Goal: Task Accomplishment & Management: Complete application form

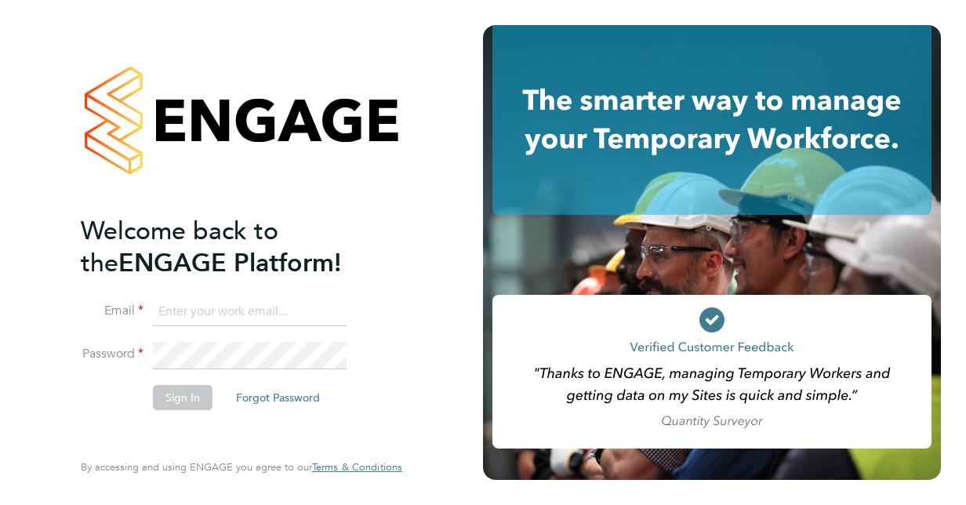
type input "sjlangridge@live.com"
click at [183, 387] on button "Sign In" at bounding box center [183, 397] width 60 height 25
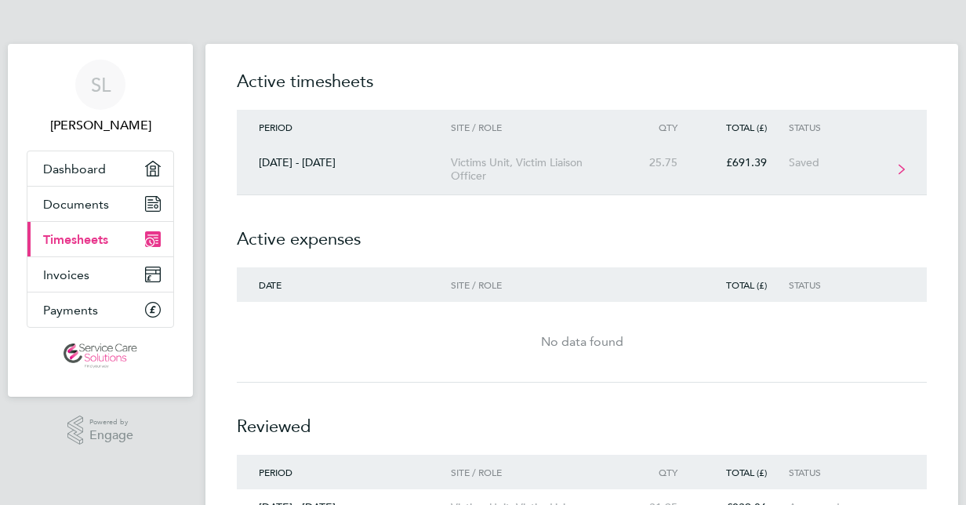
click at [764, 162] on div "£691.39" at bounding box center [743, 162] width 89 height 13
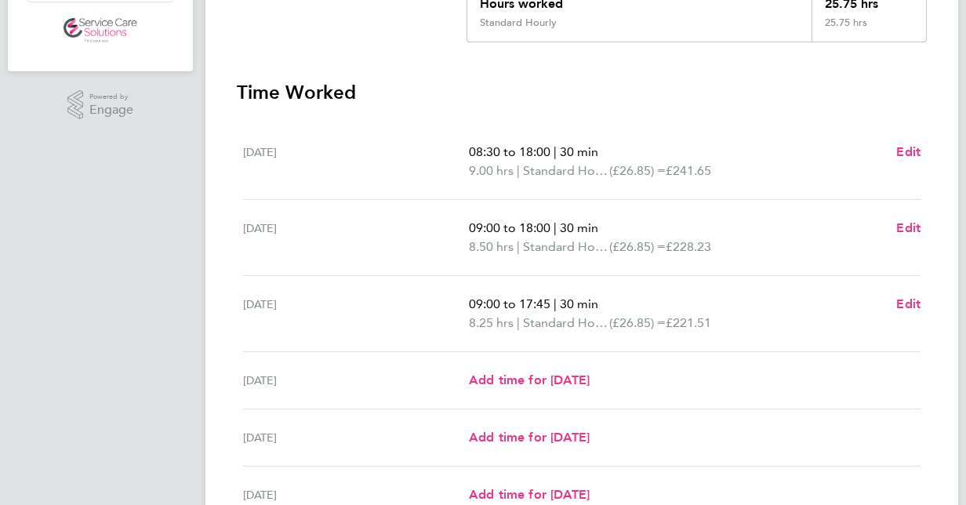
scroll to position [330, 0]
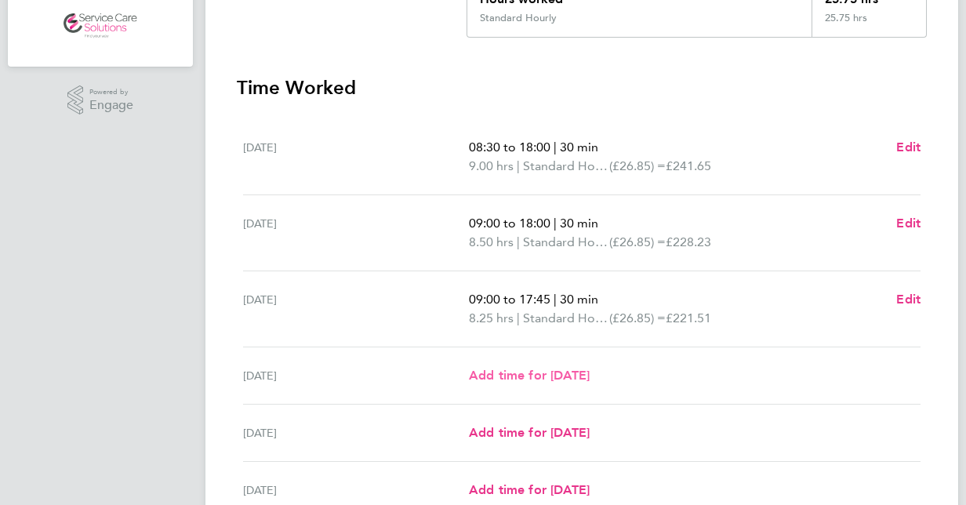
click at [517, 368] on span "Add time for [DATE]" at bounding box center [529, 375] width 121 height 15
select select "30"
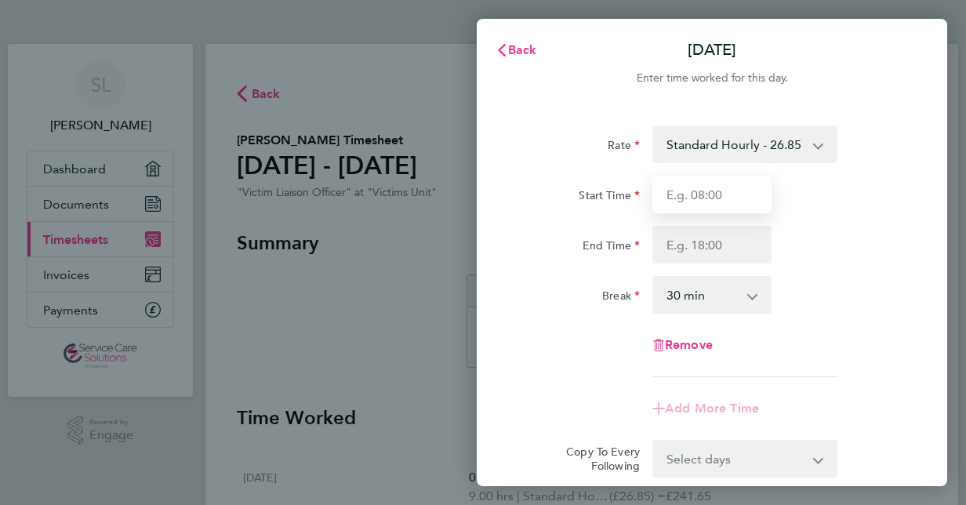
click at [709, 198] on input "Start Time" at bounding box center [711, 195] width 119 height 38
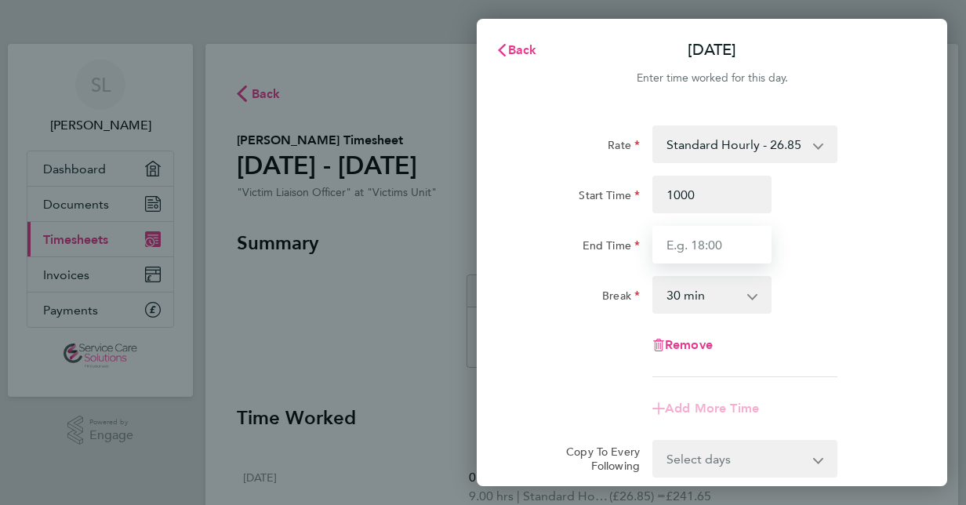
type input "10:00"
click at [695, 239] on input "End Time" at bounding box center [711, 245] width 119 height 38
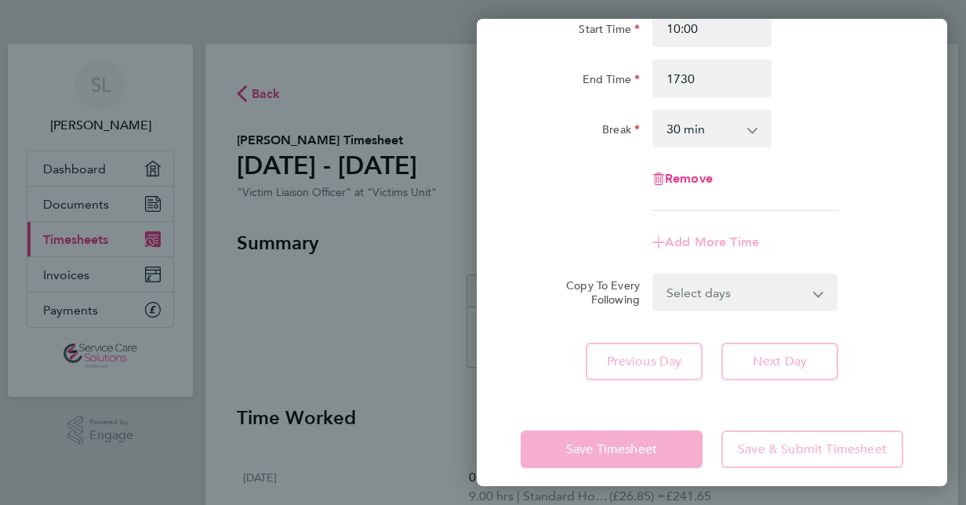
type input "17:30"
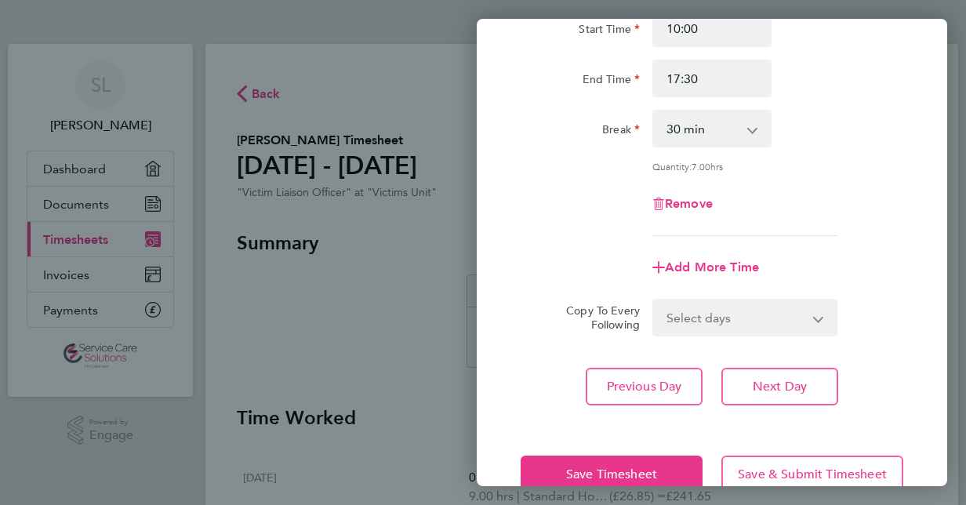
click at [572, 433] on div "Save Timesheet Save & Submit Timesheet" at bounding box center [712, 474] width 470 height 100
click at [748, 376] on button "Next Day" at bounding box center [779, 387] width 117 height 38
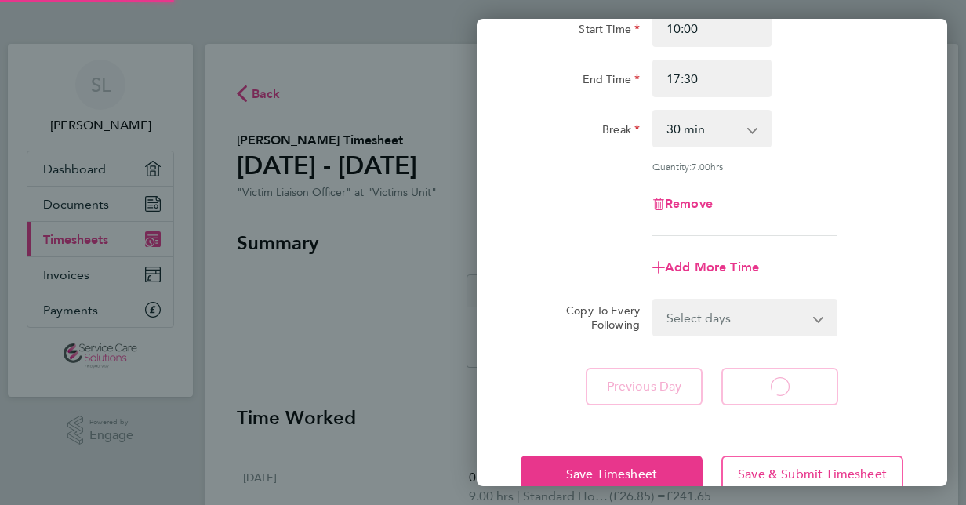
select select "30"
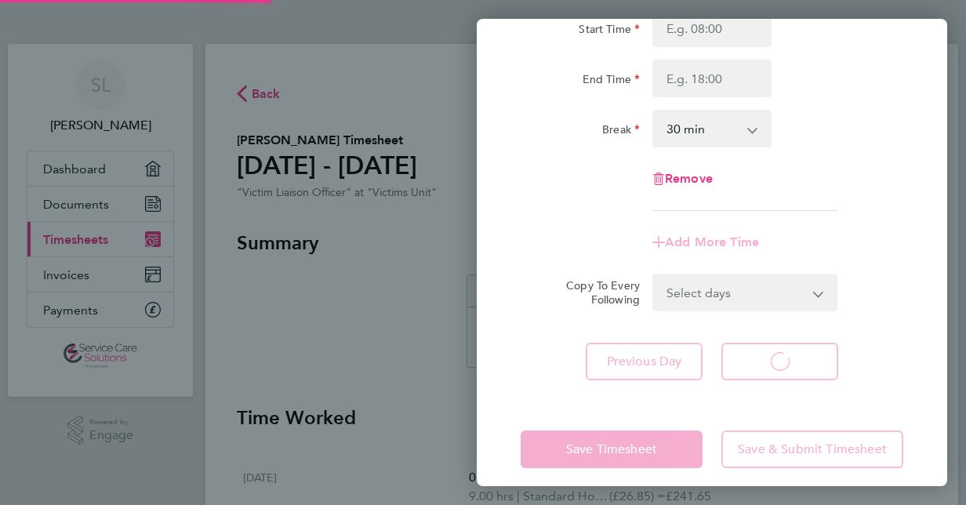
select select "30"
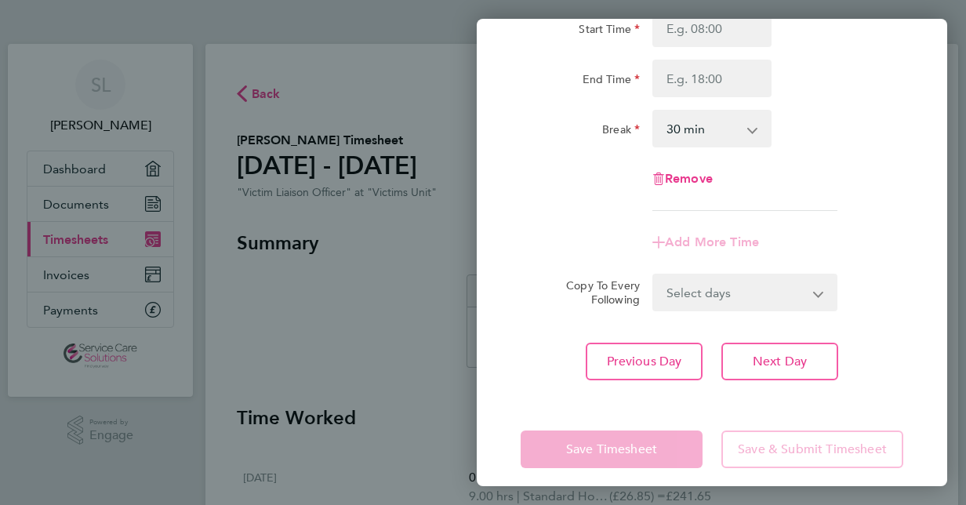
scroll to position [17, 0]
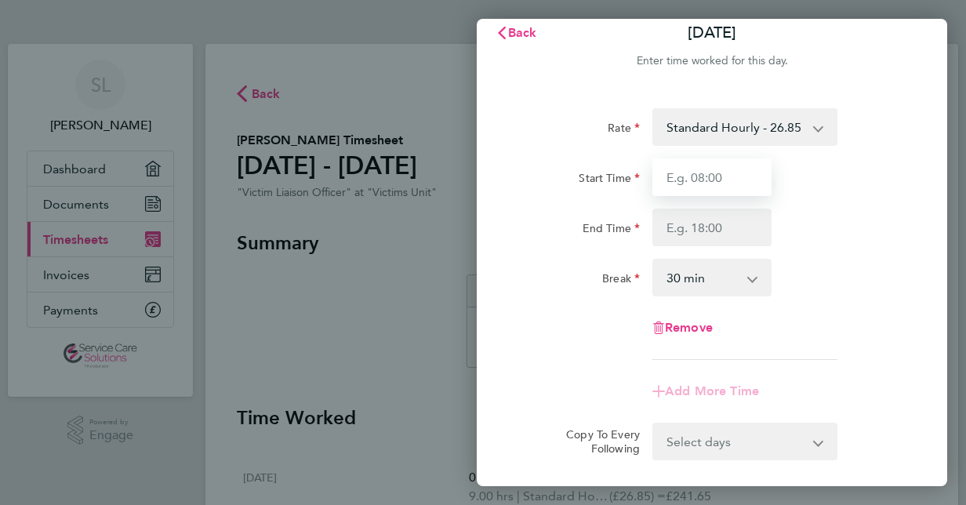
click at [680, 169] on input "Start Time" at bounding box center [711, 177] width 119 height 38
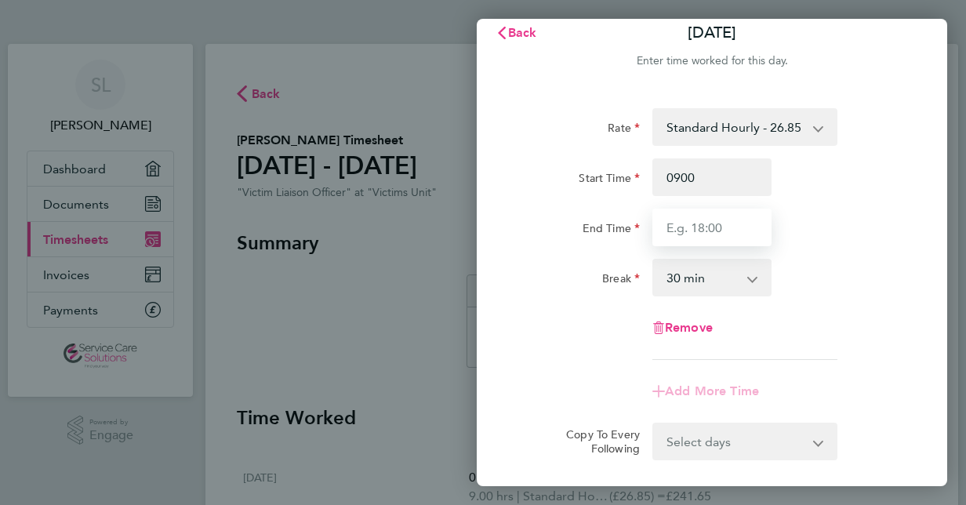
type input "09:00"
click at [691, 233] on input "End Time" at bounding box center [711, 228] width 119 height 38
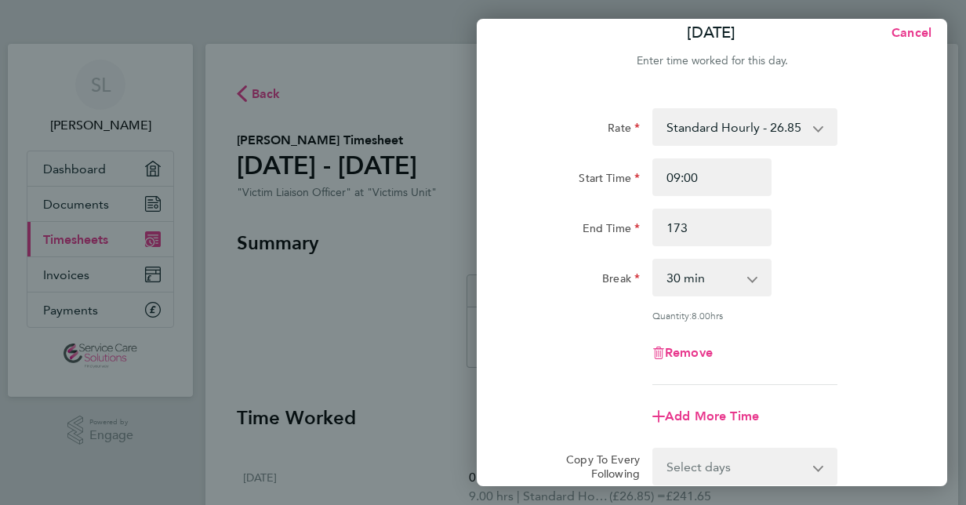
click at [536, 314] on div "Rate Standard Hourly - 26.85 Start Time 09:00 End Time 173 Break 0 min 15 min 3…" at bounding box center [712, 246] width 383 height 277
click at [734, 202] on div "Start Time 09:00 End Time 173" at bounding box center [711, 202] width 395 height 88
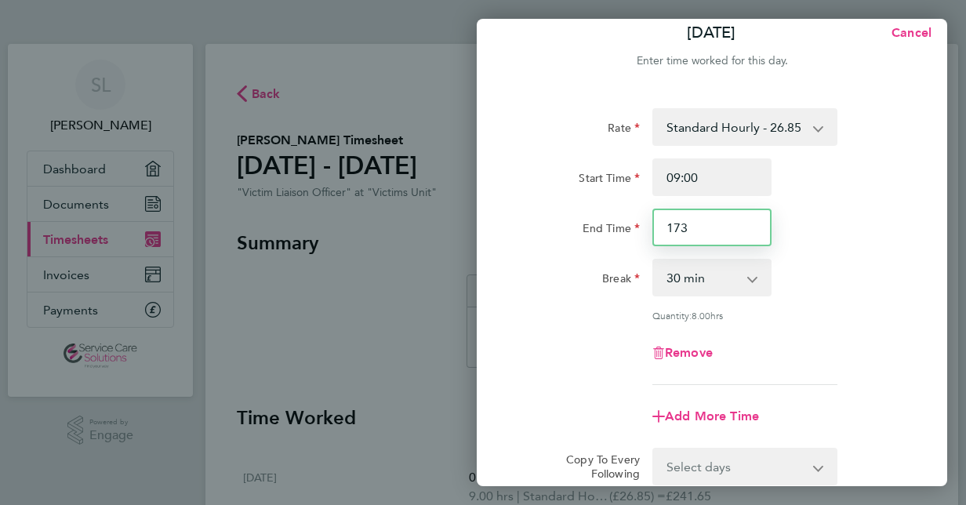
click at [699, 227] on input "173" at bounding box center [711, 228] width 119 height 38
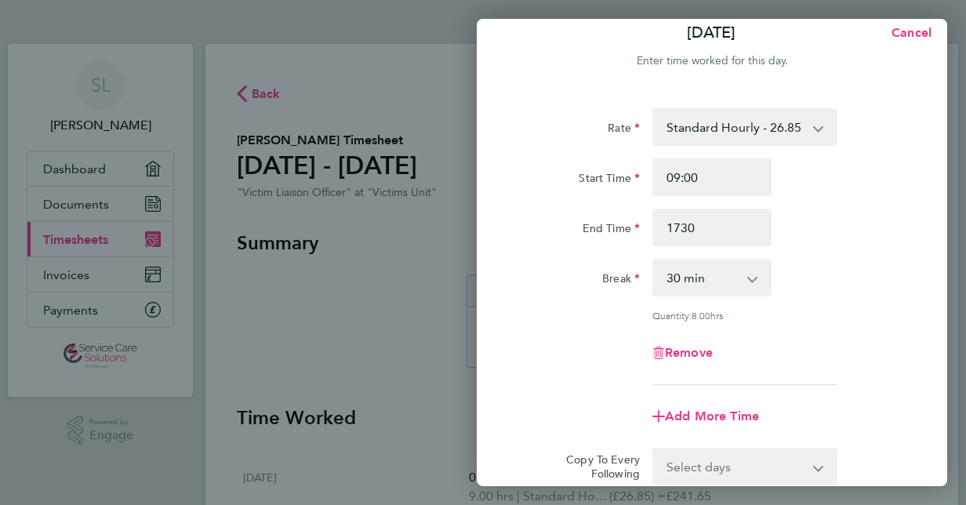
type input "17:30"
click at [571, 260] on div "Break" at bounding box center [580, 274] width 119 height 31
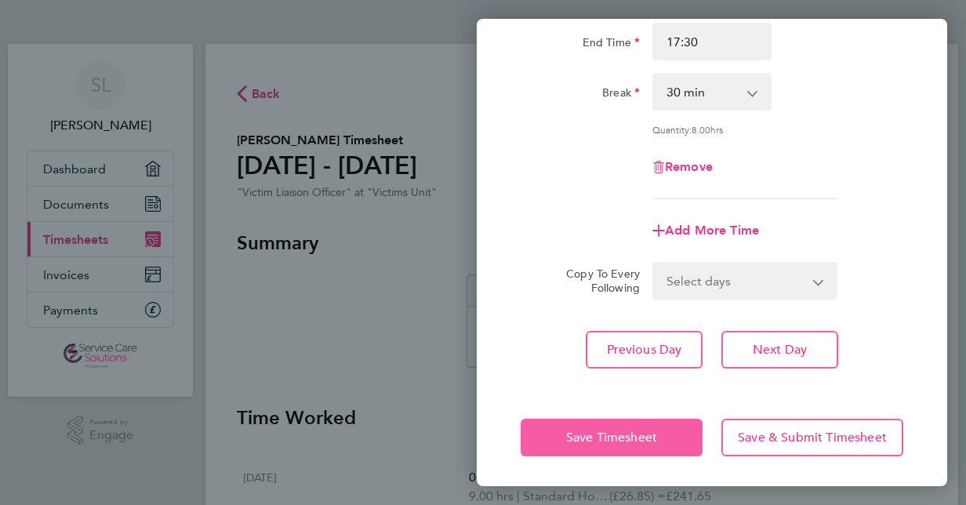
click at [586, 426] on button "Save Timesheet" at bounding box center [612, 438] width 182 height 38
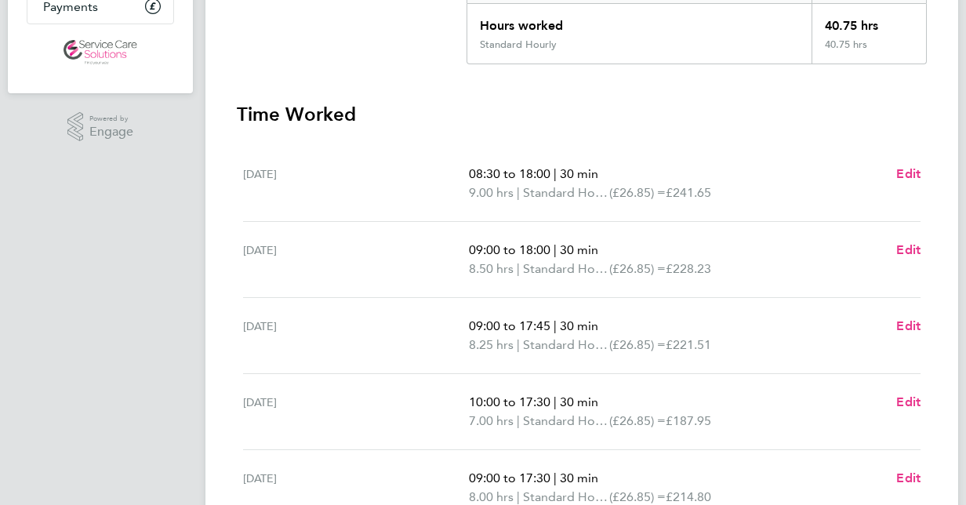
scroll to position [304, 0]
click at [919, 103] on h3 "Time Worked" at bounding box center [582, 113] width 690 height 25
